Goal: Navigation & Orientation: Find specific page/section

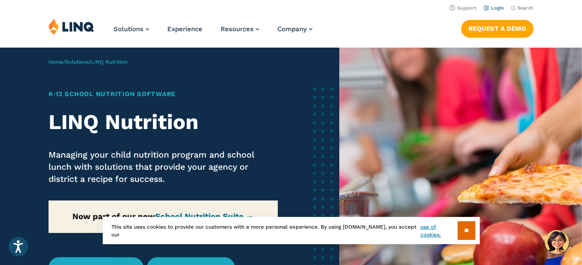
click at [494, 9] on link "Login" at bounding box center [494, 8] width 20 height 6
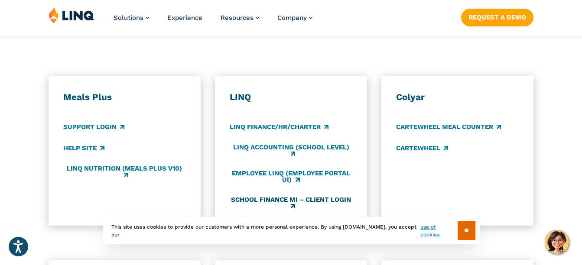
scroll to position [464, 0]
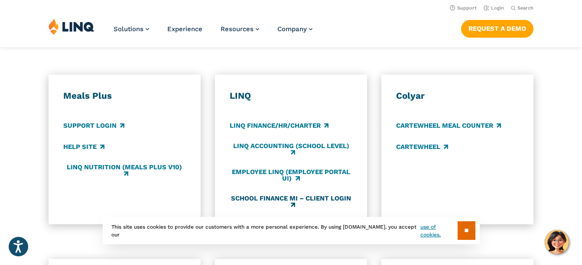
click at [286, 203] on link "School Finance MI – Client Login" at bounding box center [291, 202] width 123 height 14
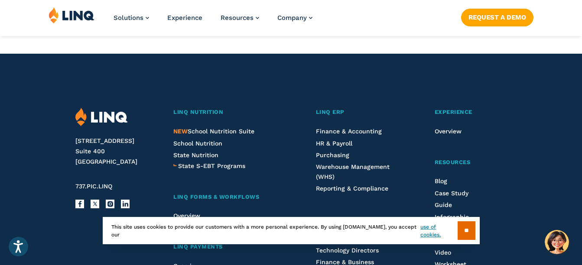
scroll to position [911, 0]
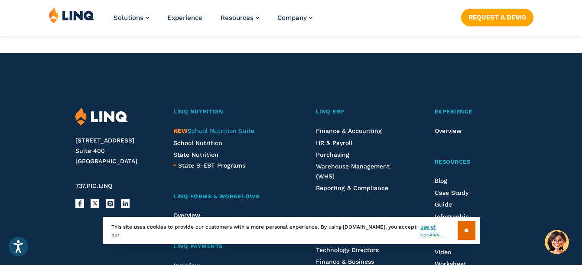
click at [213, 134] on span "NEW School Nutrition Suite" at bounding box center [213, 130] width 81 height 7
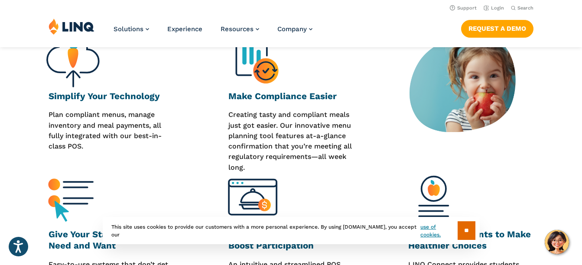
scroll to position [306, 0]
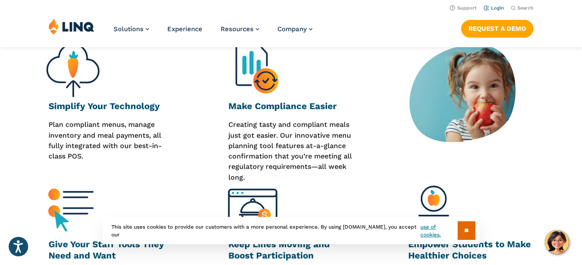
click at [496, 5] on link "Login" at bounding box center [494, 8] width 20 height 6
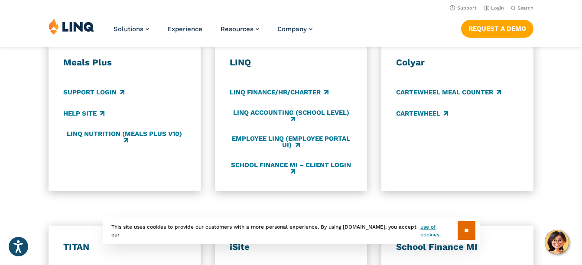
scroll to position [497, 0]
click at [276, 115] on link "LINQ Accounting (school level)" at bounding box center [291, 116] width 123 height 14
